Goal: Task Accomplishment & Management: Manage account settings

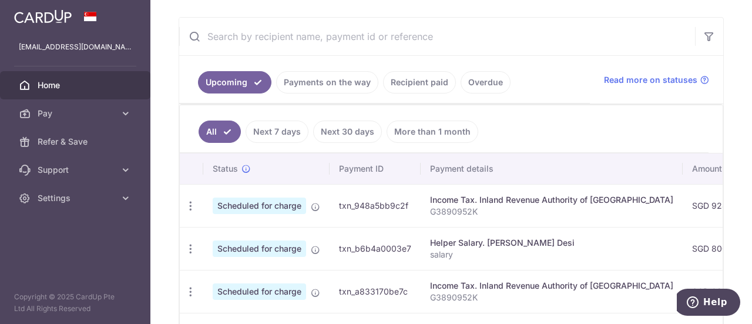
scroll to position [235, 0]
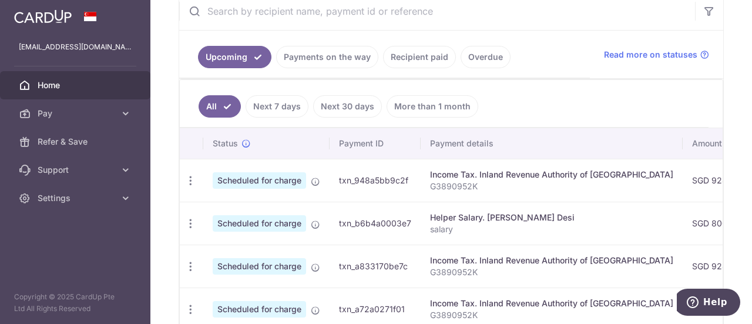
click at [351, 56] on link "Payments on the way" at bounding box center [327, 57] width 102 height 22
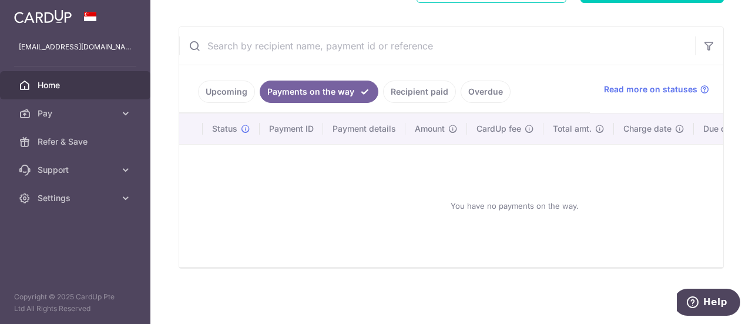
click at [407, 84] on link "Recipient paid" at bounding box center [419, 92] width 73 height 22
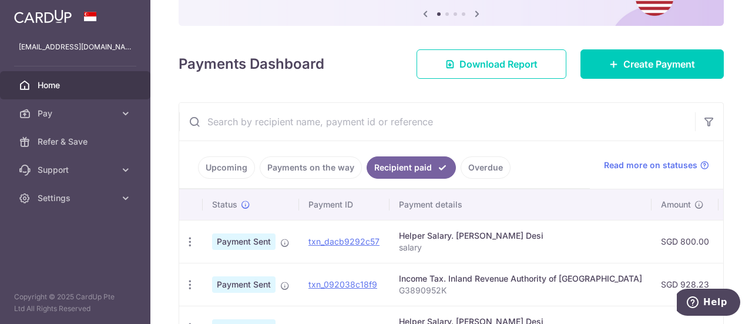
scroll to position [235, 0]
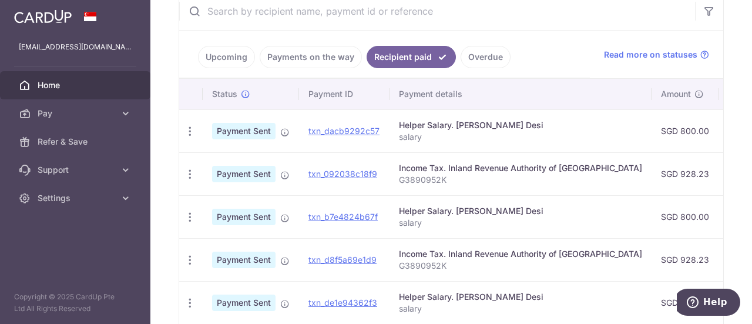
click at [247, 56] on link "Upcoming" at bounding box center [226, 57] width 57 height 22
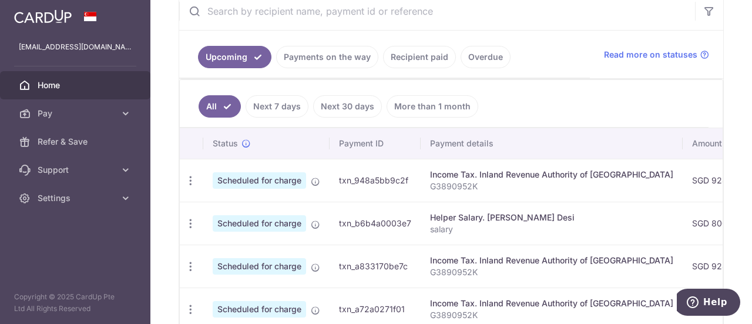
click at [353, 104] on link "Next 30 days" at bounding box center [347, 106] width 69 height 22
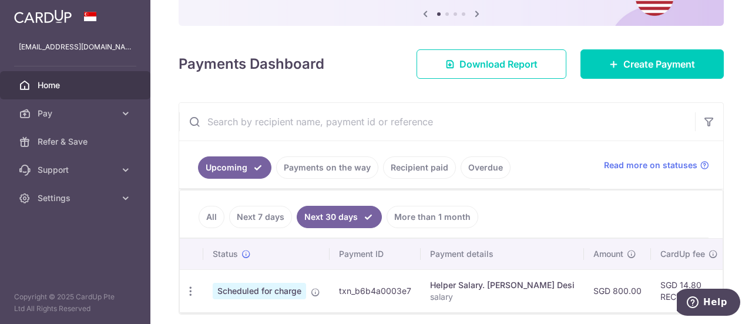
scroll to position [172, 0]
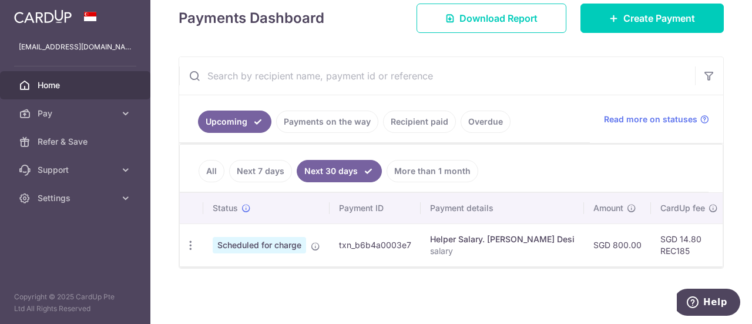
click at [584, 246] on td "SGD 800.00" at bounding box center [617, 244] width 67 height 43
click at [190, 240] on icon "button" at bounding box center [191, 245] width 12 height 12
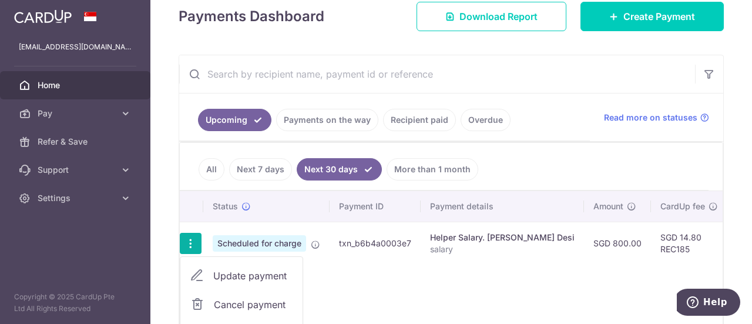
click at [245, 299] on span "Cancel payment" at bounding box center [253, 304] width 79 height 14
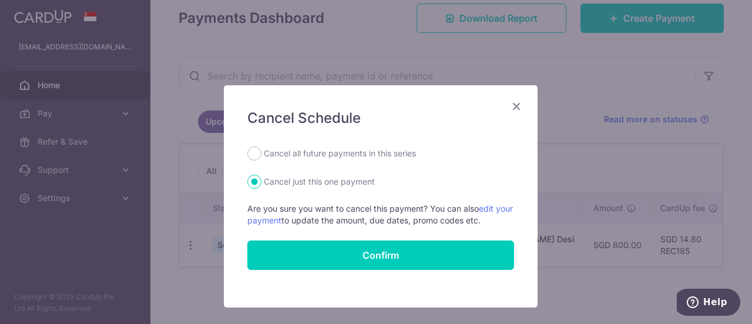
click at [510, 102] on icon "Close" at bounding box center [517, 106] width 14 height 15
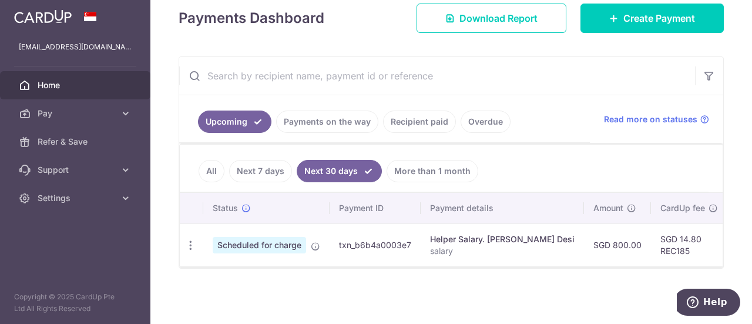
click at [443, 162] on link "More than 1 month" at bounding box center [433, 171] width 92 height 22
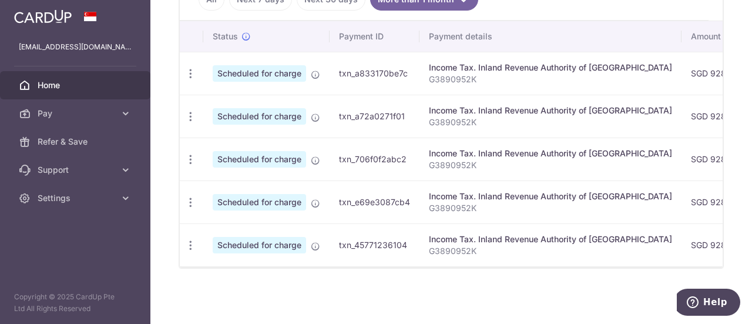
scroll to position [226, 0]
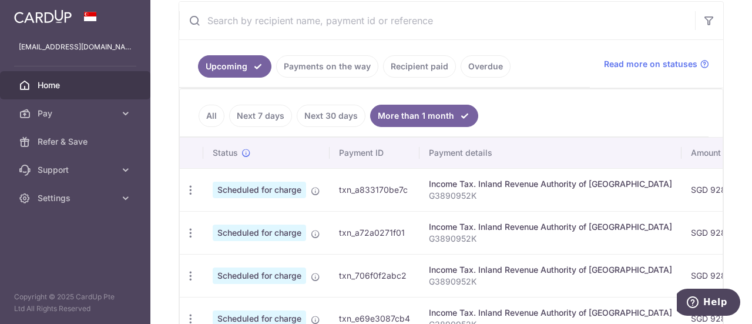
click at [329, 112] on link "Next 30 days" at bounding box center [331, 116] width 69 height 22
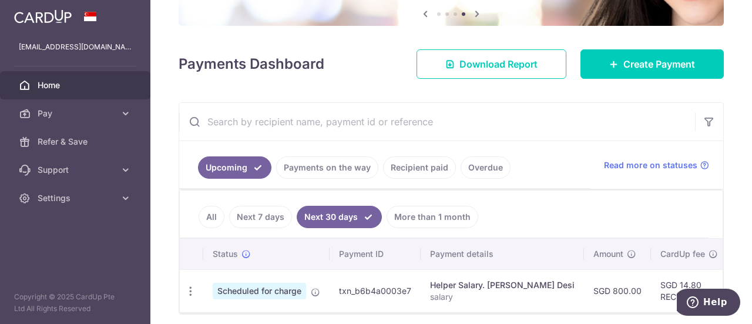
scroll to position [172, 0]
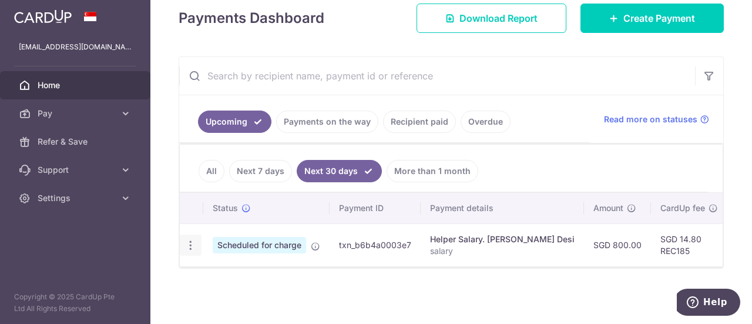
click at [189, 239] on icon "button" at bounding box center [191, 245] width 12 height 12
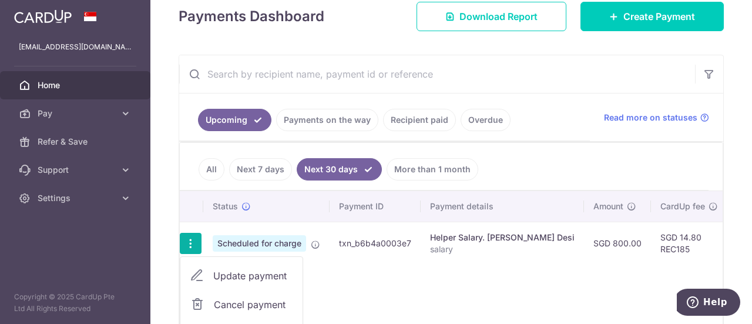
click at [226, 302] on span "Cancel payment" at bounding box center [253, 304] width 79 height 14
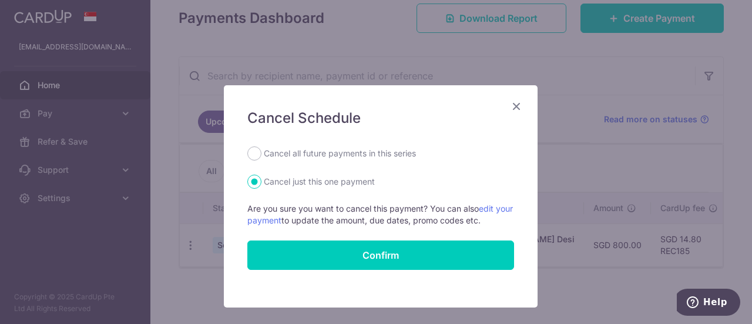
click at [280, 154] on label "Cancel all future payments in this series" at bounding box center [340, 153] width 152 height 14
click at [262, 154] on input "Cancel all future payments in this series" at bounding box center [254, 153] width 14 height 14
radio input "true"
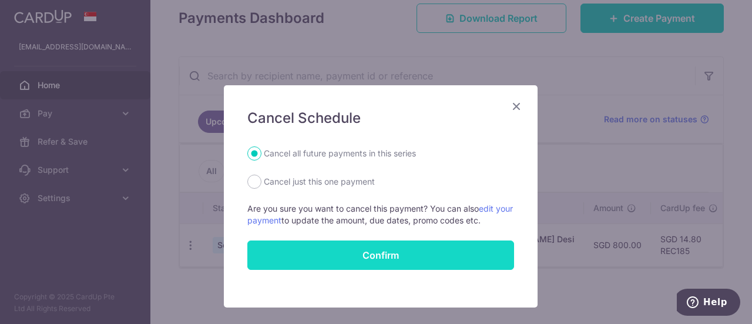
click at [310, 252] on button "Confirm" at bounding box center [380, 254] width 267 height 29
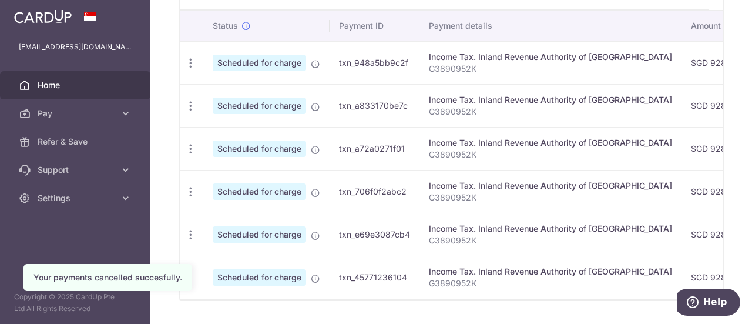
drag, startPoint x: 347, startPoint y: 298, endPoint x: 105, endPoint y: 267, distance: 243.6
click at [105, 267] on body "daryananisatpal@gmail.com Home Pay Payments Recipients Cards Refer & Save Suppo…" at bounding box center [376, 162] width 752 height 324
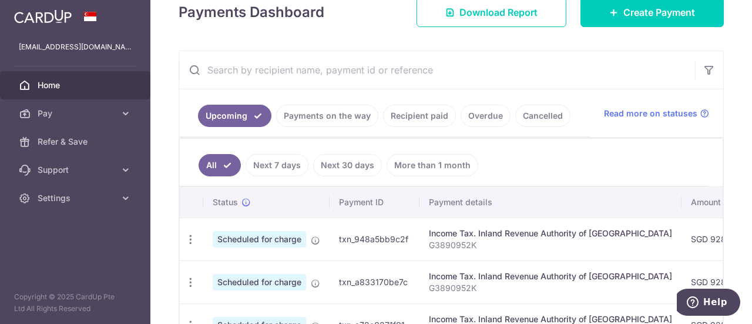
click at [355, 163] on link "Next 30 days" at bounding box center [347, 165] width 69 height 22
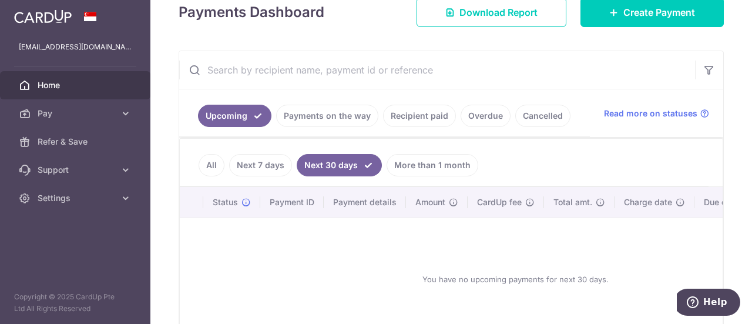
click at [423, 158] on link "More than 1 month" at bounding box center [433, 165] width 92 height 22
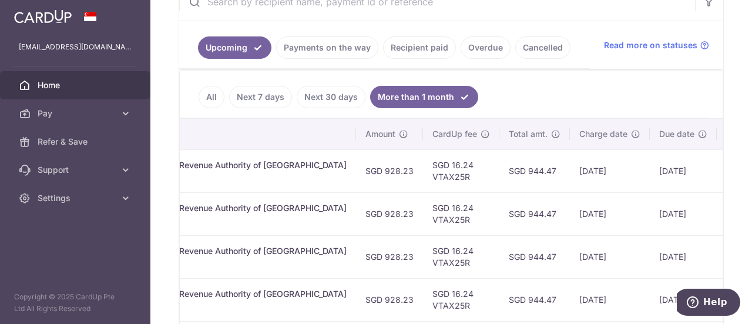
scroll to position [226, 0]
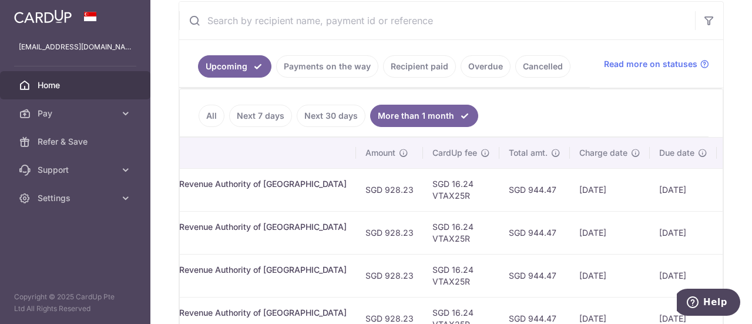
click at [253, 121] on link "Next 7 days" at bounding box center [260, 116] width 63 height 22
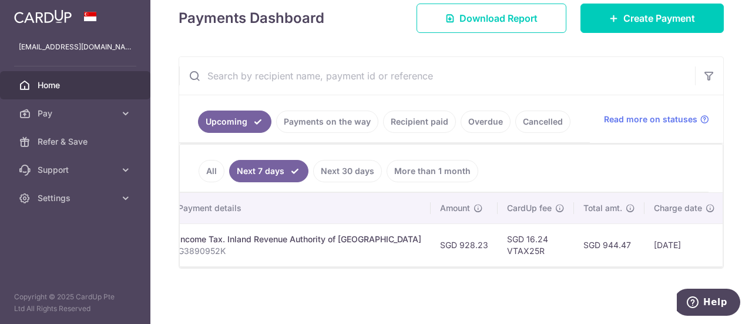
scroll to position [0, 0]
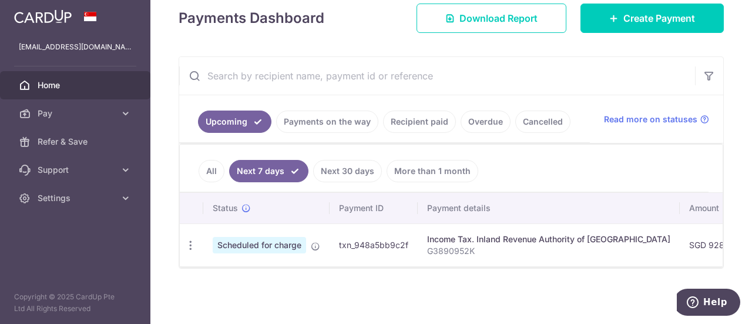
click at [213, 164] on link "All" at bounding box center [212, 171] width 26 height 22
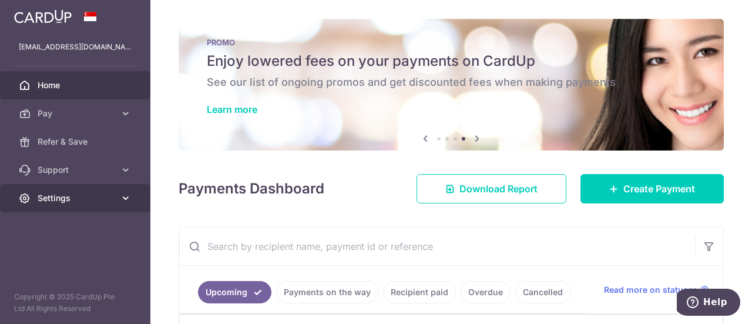
click at [80, 202] on span "Settings" at bounding box center [77, 198] width 78 height 12
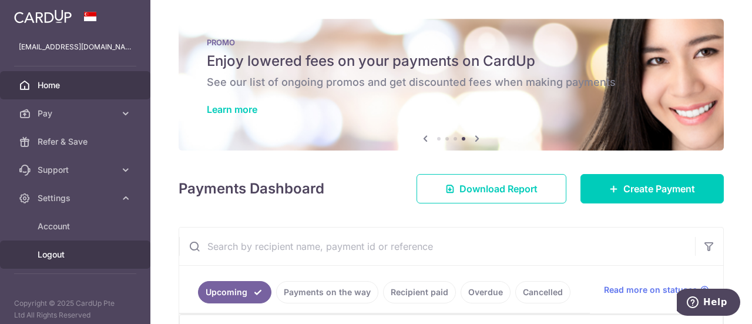
click at [58, 249] on span "Logout" at bounding box center [77, 255] width 78 height 12
